Goal: Check status: Check status

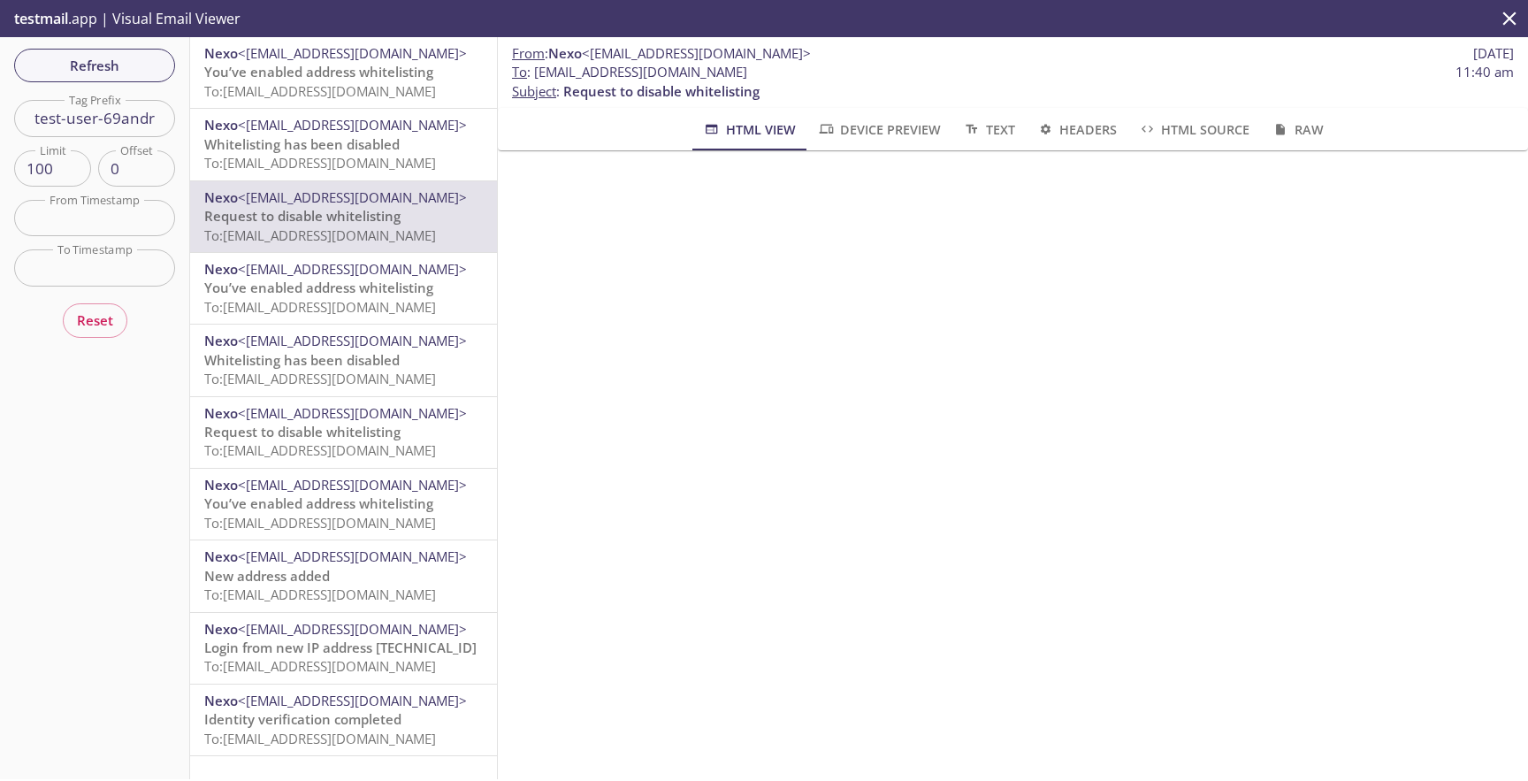
scroll to position [220, 0]
click at [85, 59] on span "Refresh" at bounding box center [94, 65] width 133 height 23
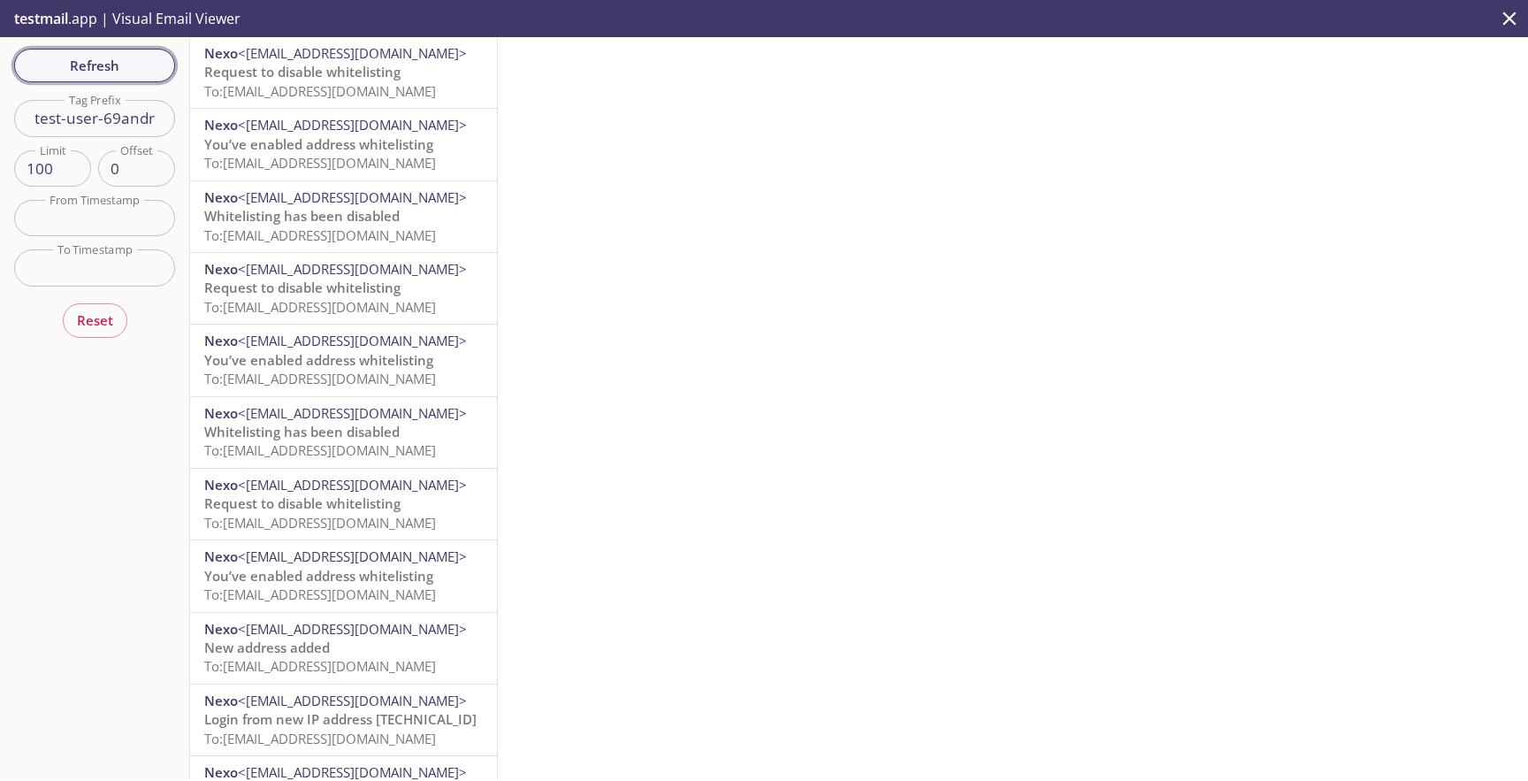
click at [138, 75] on span "Refresh" at bounding box center [94, 65] width 133 height 23
click at [309, 80] on span "Request to disable whitelisting" at bounding box center [302, 72] width 196 height 18
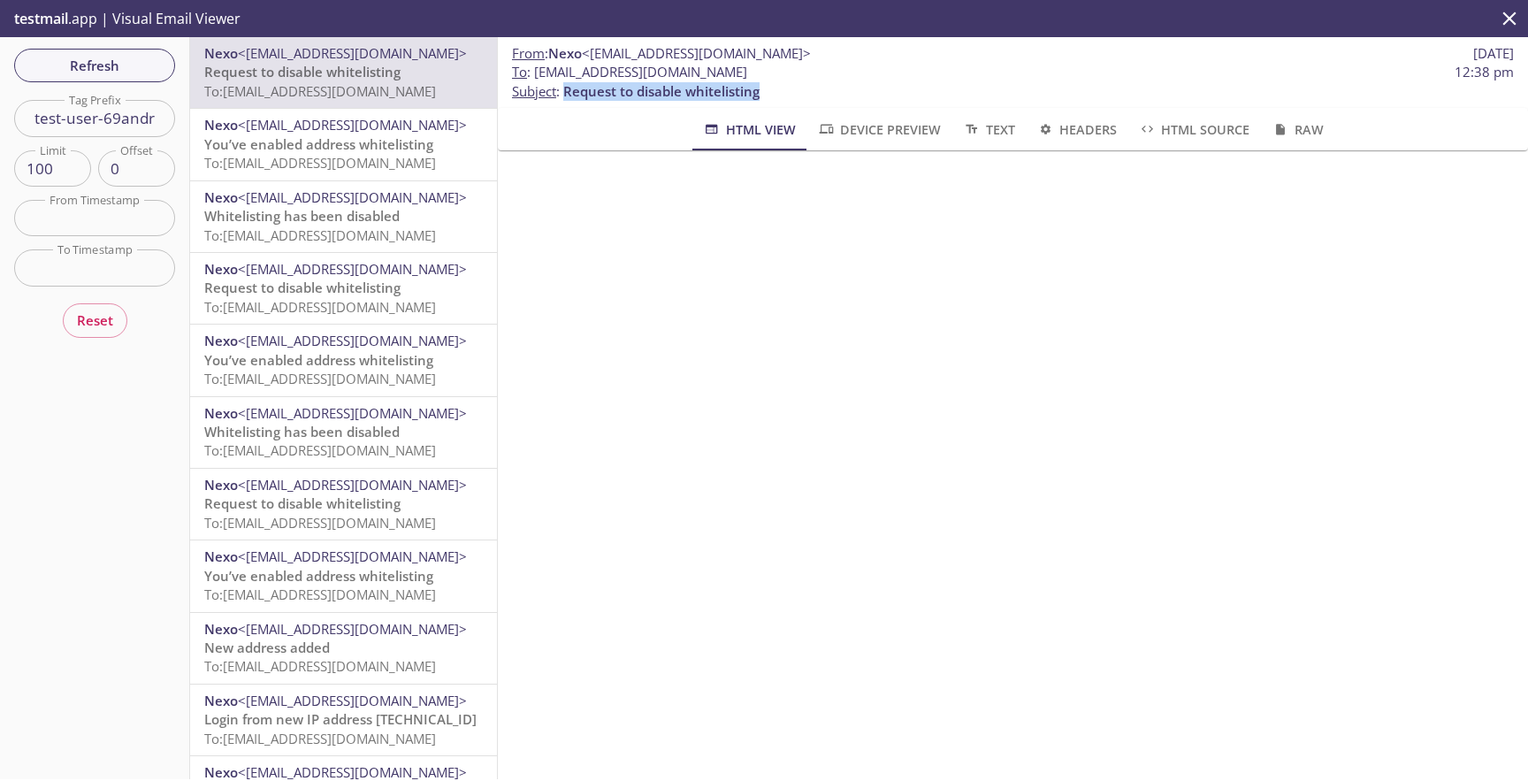
drag, startPoint x: 765, startPoint y: 94, endPoint x: 568, endPoint y: 93, distance: 197.2
click at [568, 93] on p "To : [EMAIL_ADDRESS][DOMAIN_NAME] 12:38 pm Subject : Request to disable whiteli…" at bounding box center [1013, 82] width 1002 height 38
copy span "Request to disable whitelisting"
click at [133, 61] on span "Refresh" at bounding box center [94, 65] width 133 height 23
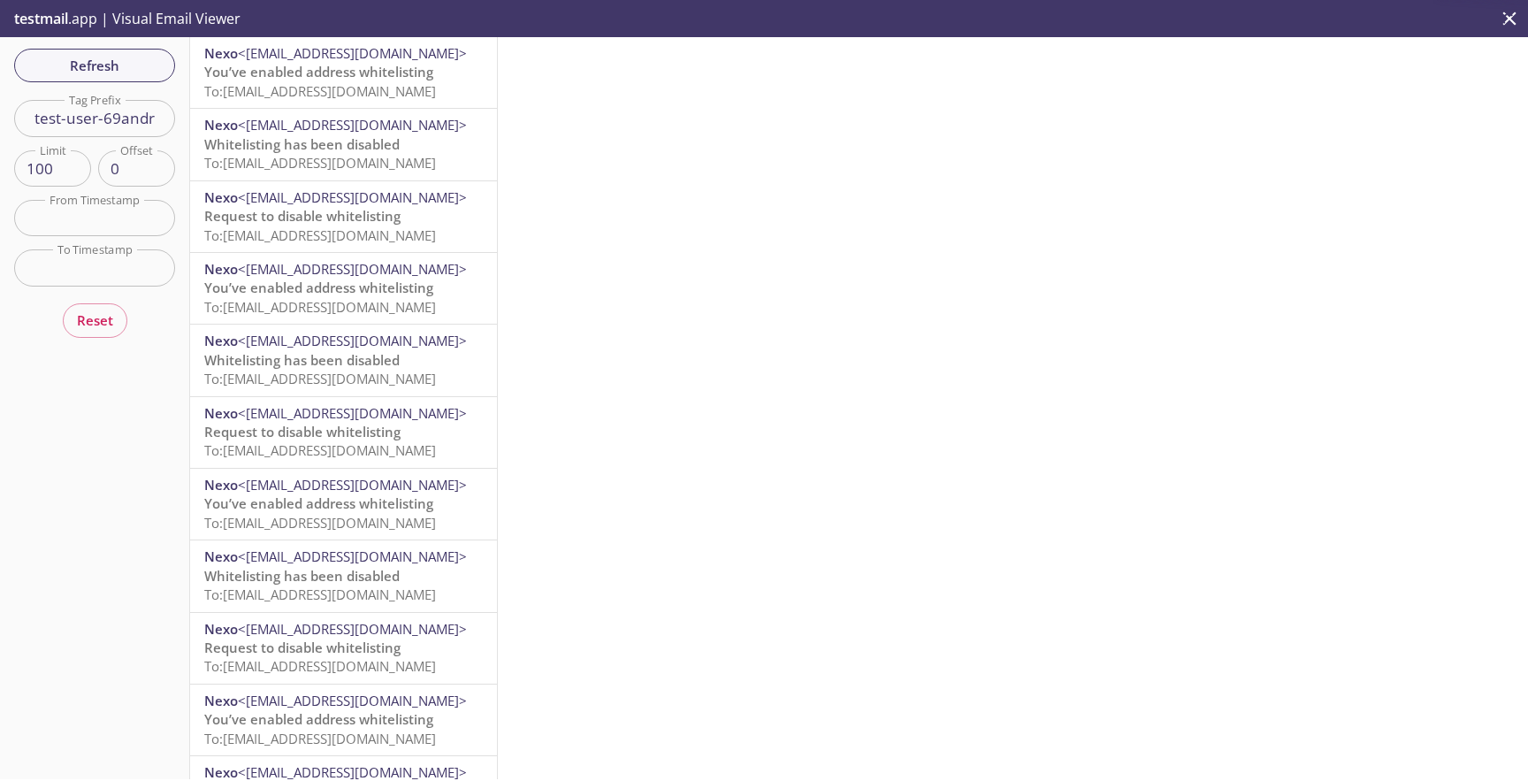
click at [351, 83] on span "To: [EMAIL_ADDRESS][DOMAIN_NAME]" at bounding box center [320, 91] width 232 height 18
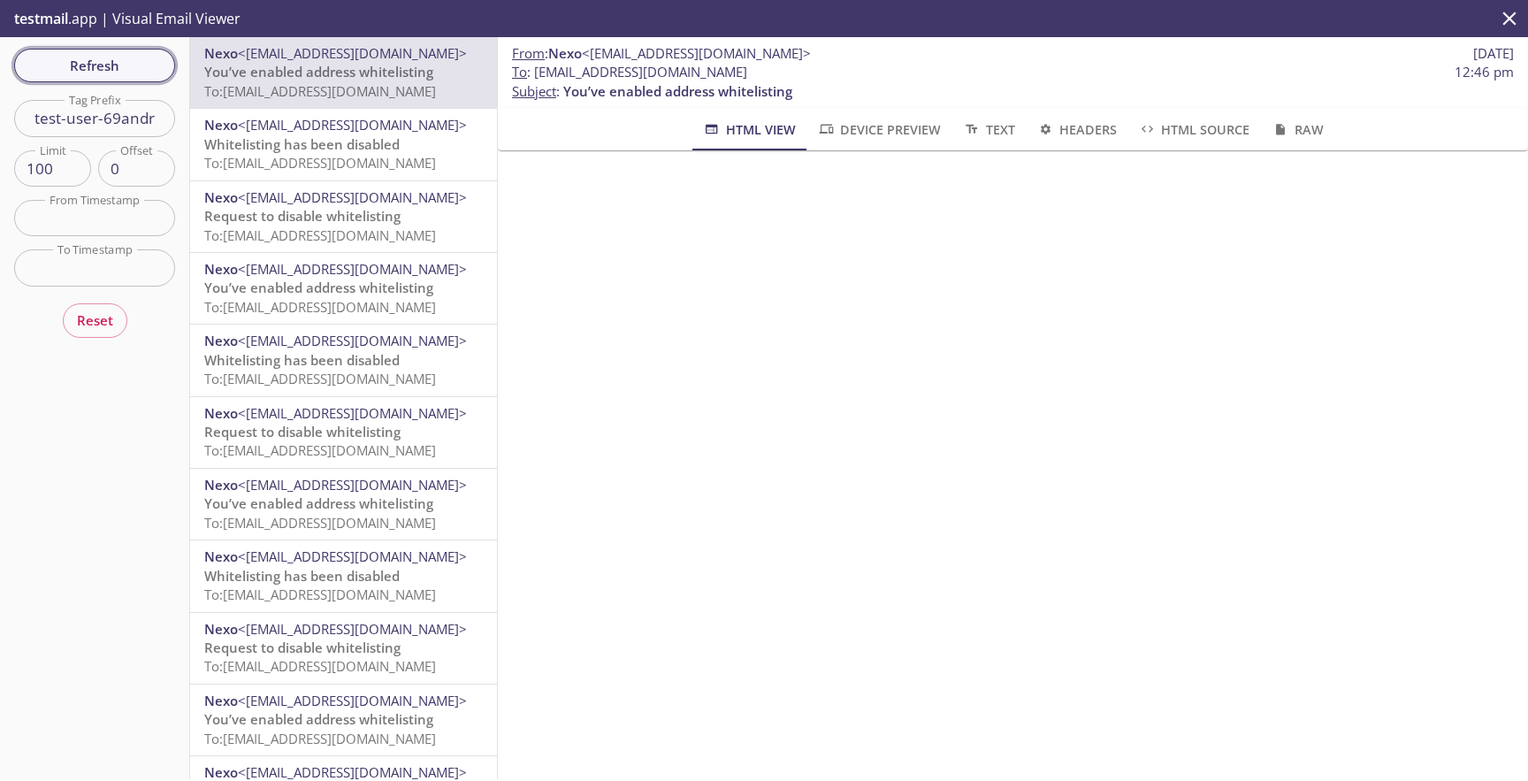
click at [149, 56] on span "Refresh" at bounding box center [94, 65] width 133 height 23
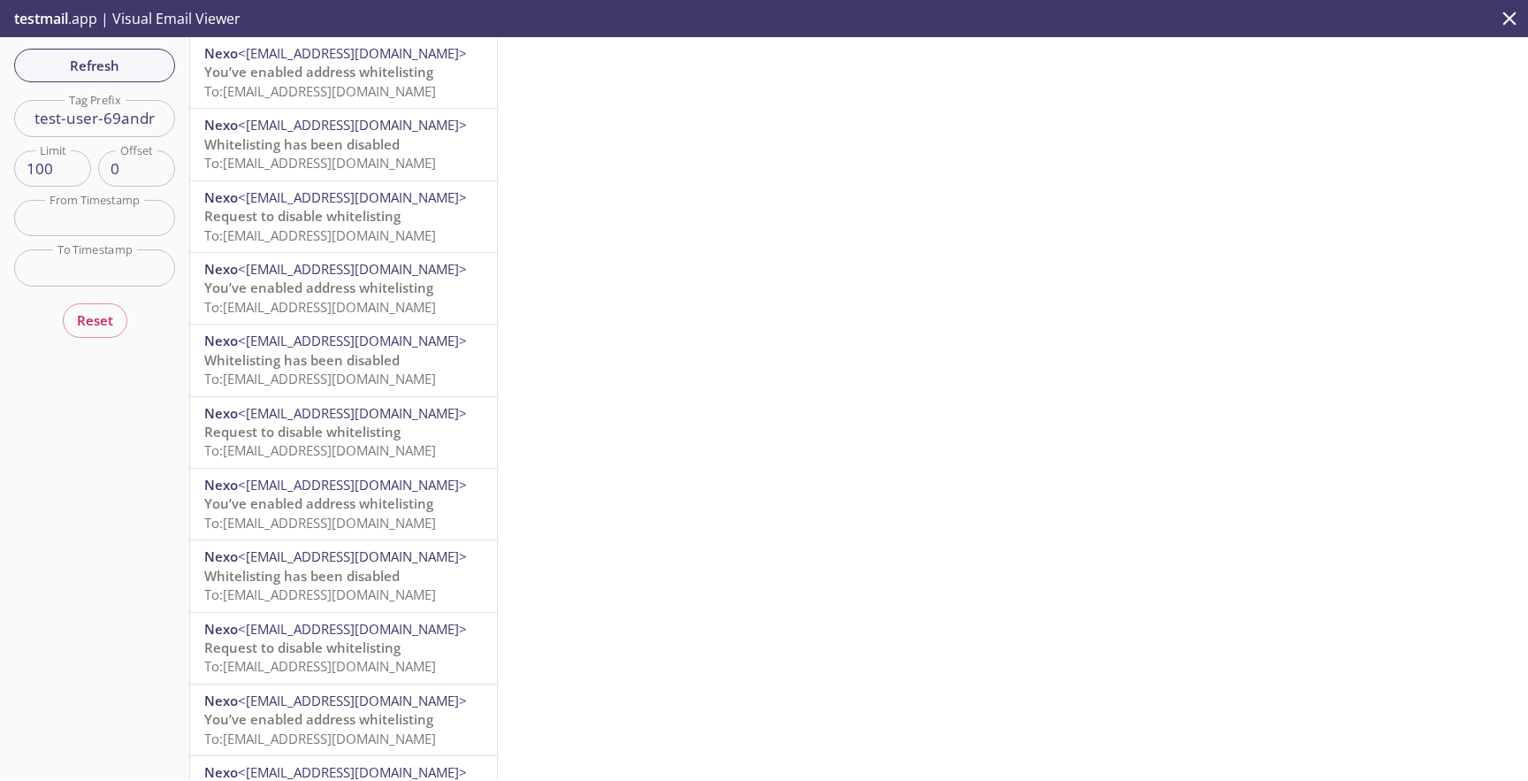
click at [347, 99] on span "To: [EMAIL_ADDRESS][DOMAIN_NAME]" at bounding box center [320, 91] width 232 height 18
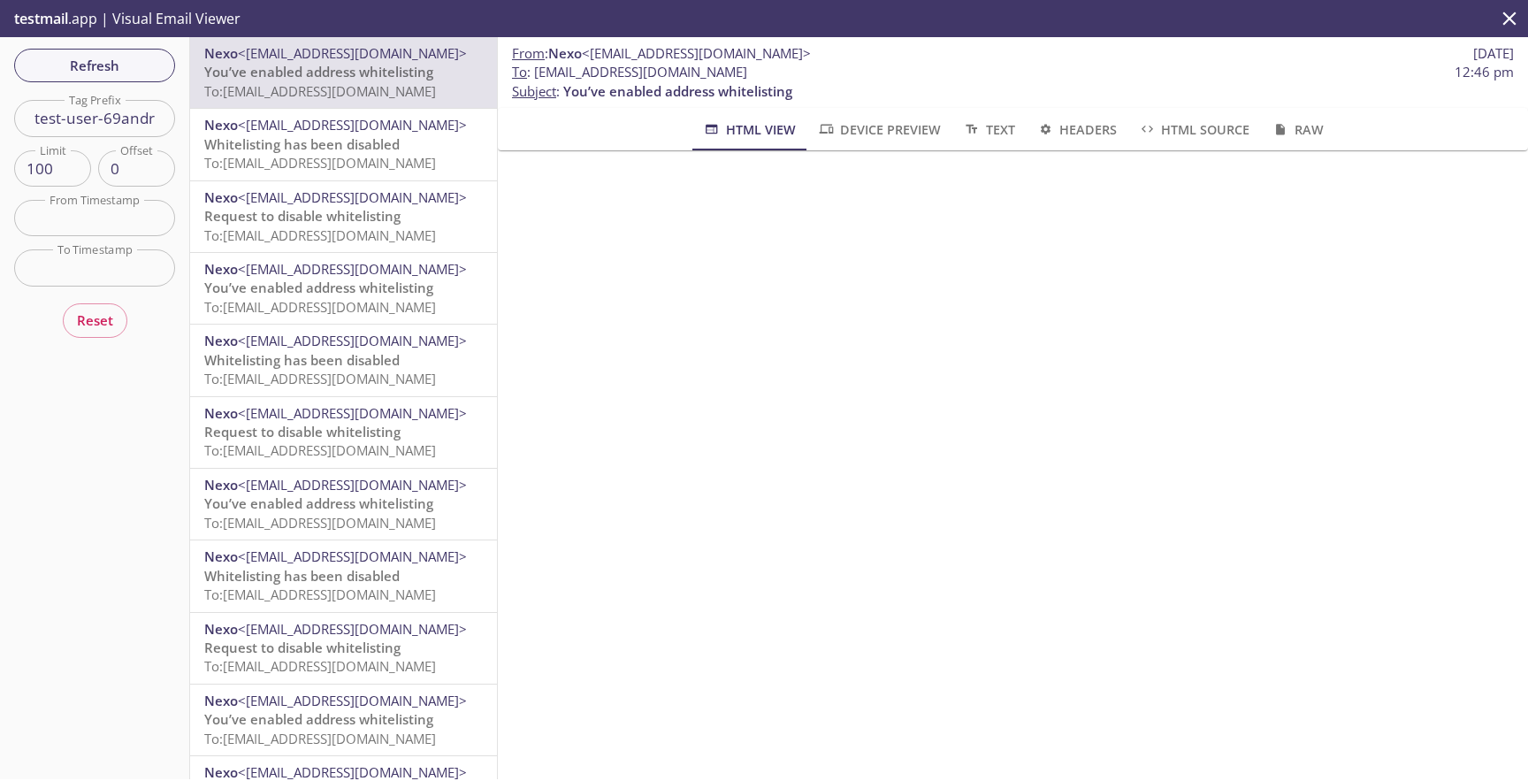
click at [348, 178] on div "Nexo <[EMAIL_ADDRESS][DOMAIN_NAME]> Whitelisting has been disabled To: [EMAIL_A…" at bounding box center [343, 144] width 307 height 71
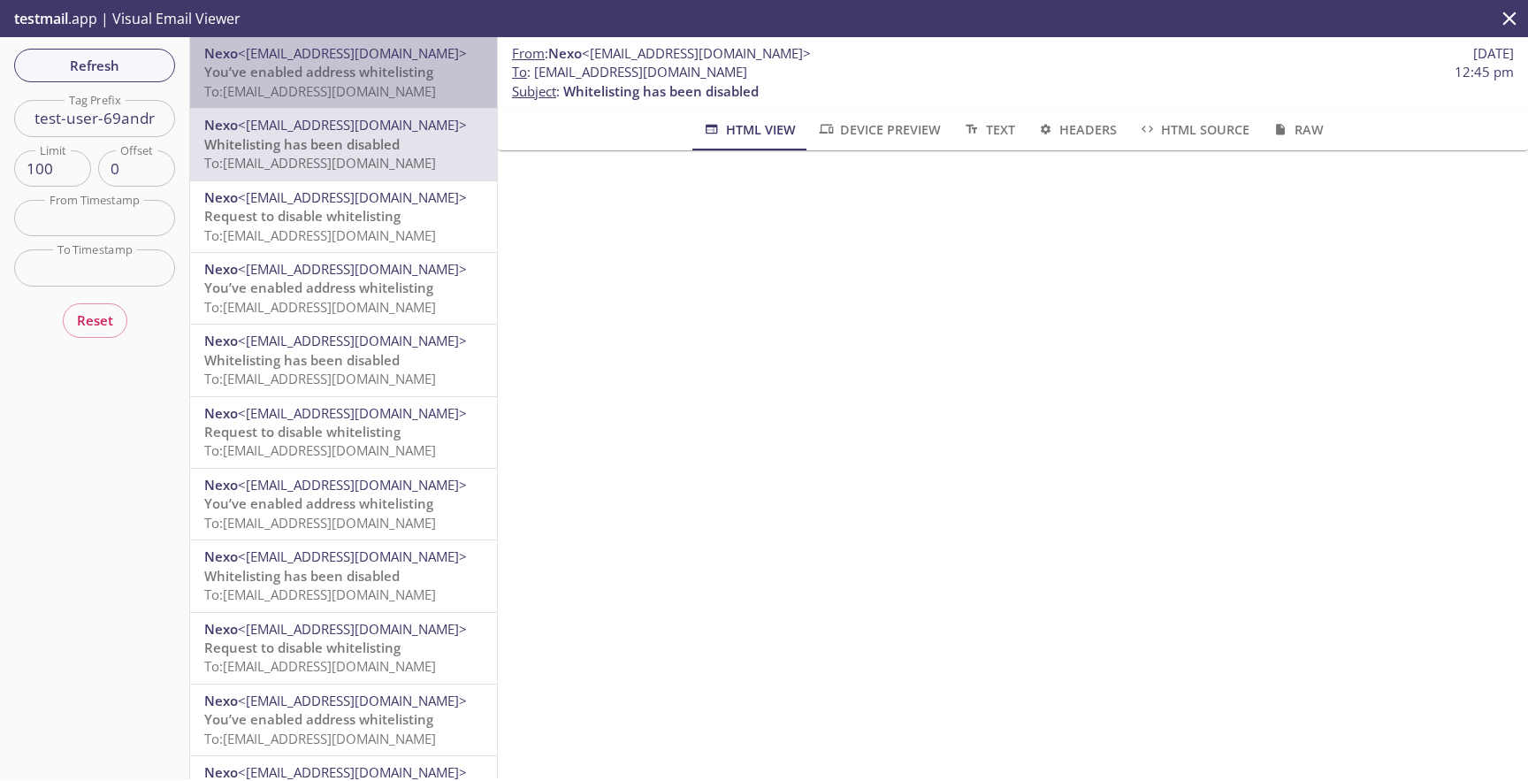
click at [394, 95] on span "To: [EMAIL_ADDRESS][DOMAIN_NAME]" at bounding box center [320, 91] width 232 height 18
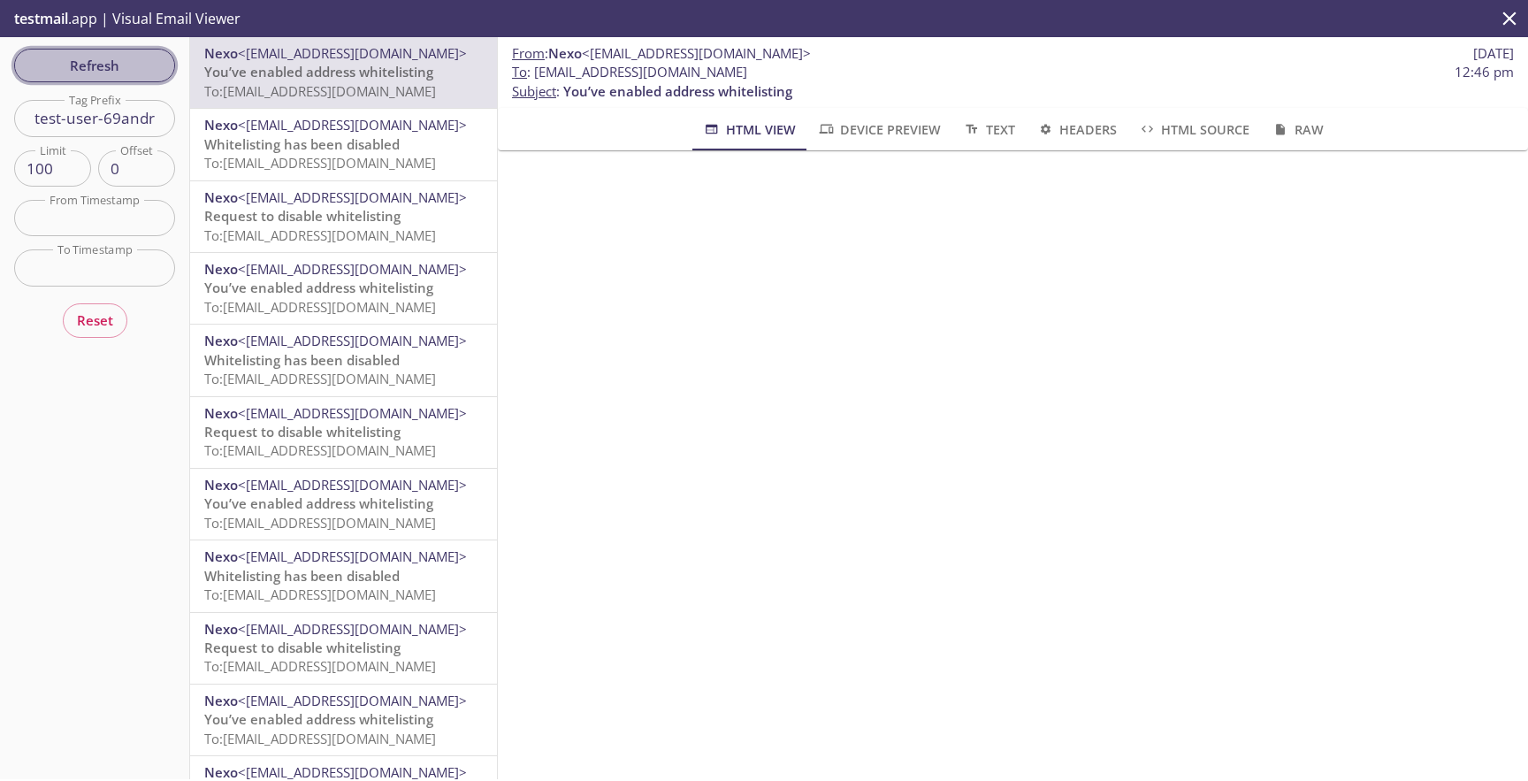
click at [95, 73] on span "Refresh" at bounding box center [94, 65] width 133 height 23
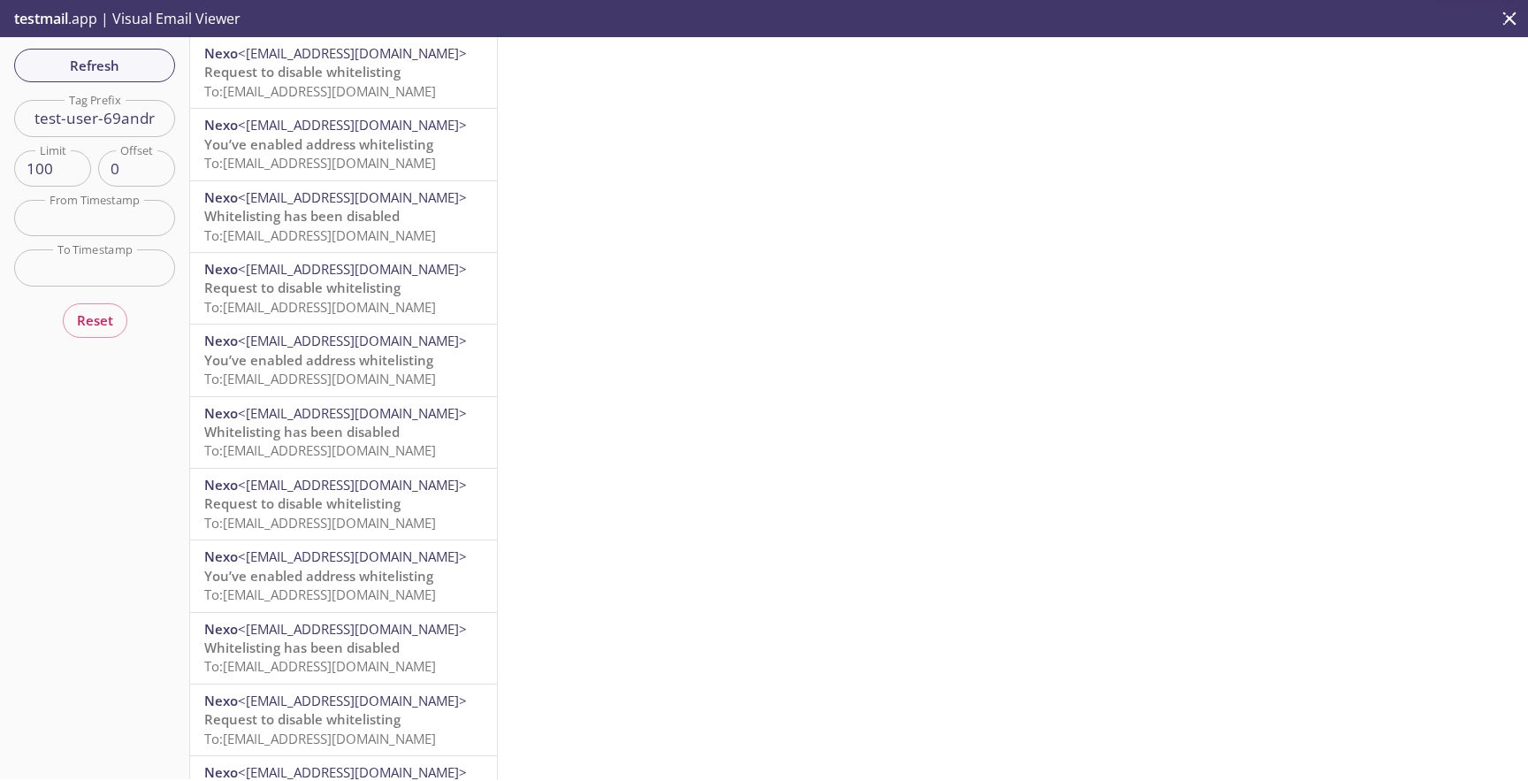
click at [416, 88] on span "To: [EMAIL_ADDRESS][DOMAIN_NAME]" at bounding box center [320, 91] width 232 height 18
